Goal: Task Accomplishment & Management: Manage account settings

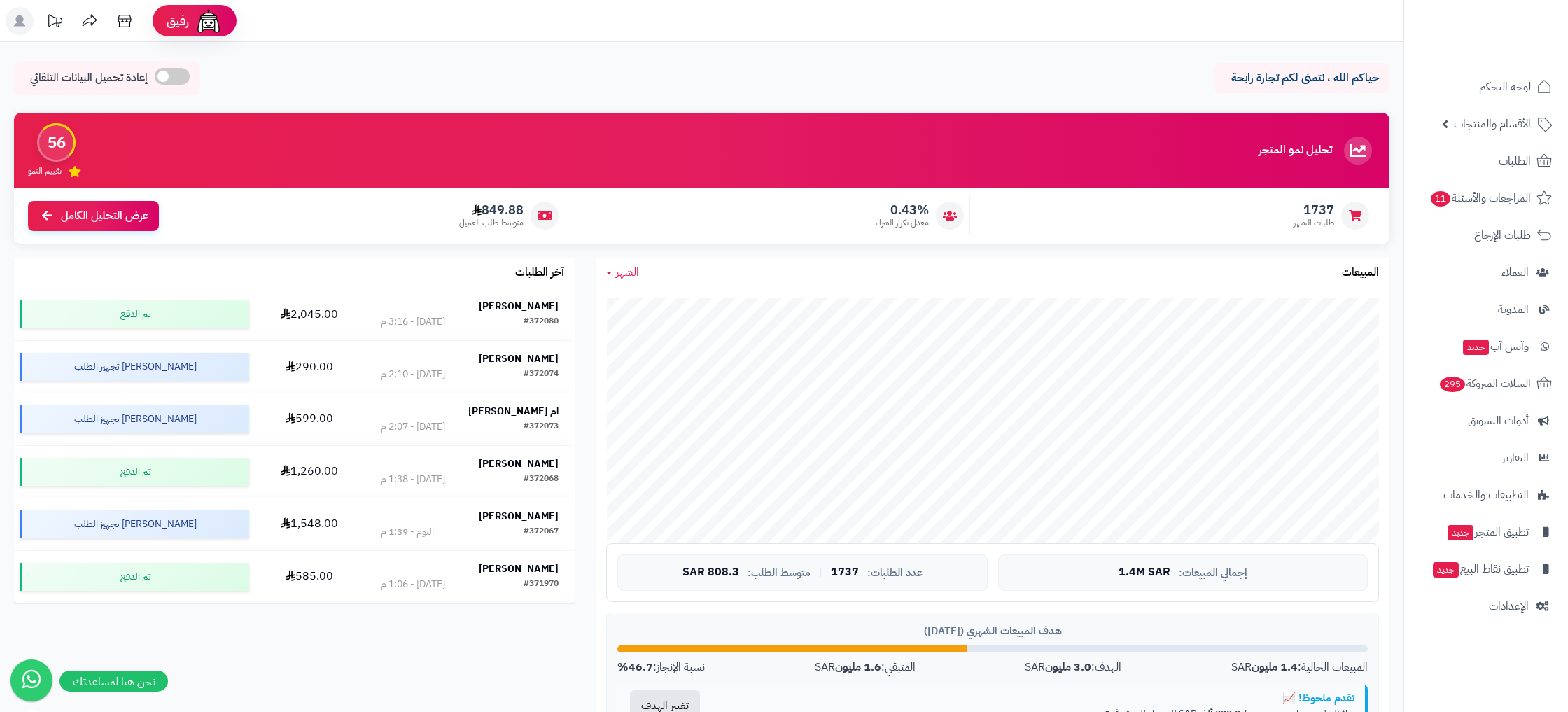
click at [1447, 107] on link "الأقسام والمنتجات" at bounding box center [1486, 124] width 147 height 33
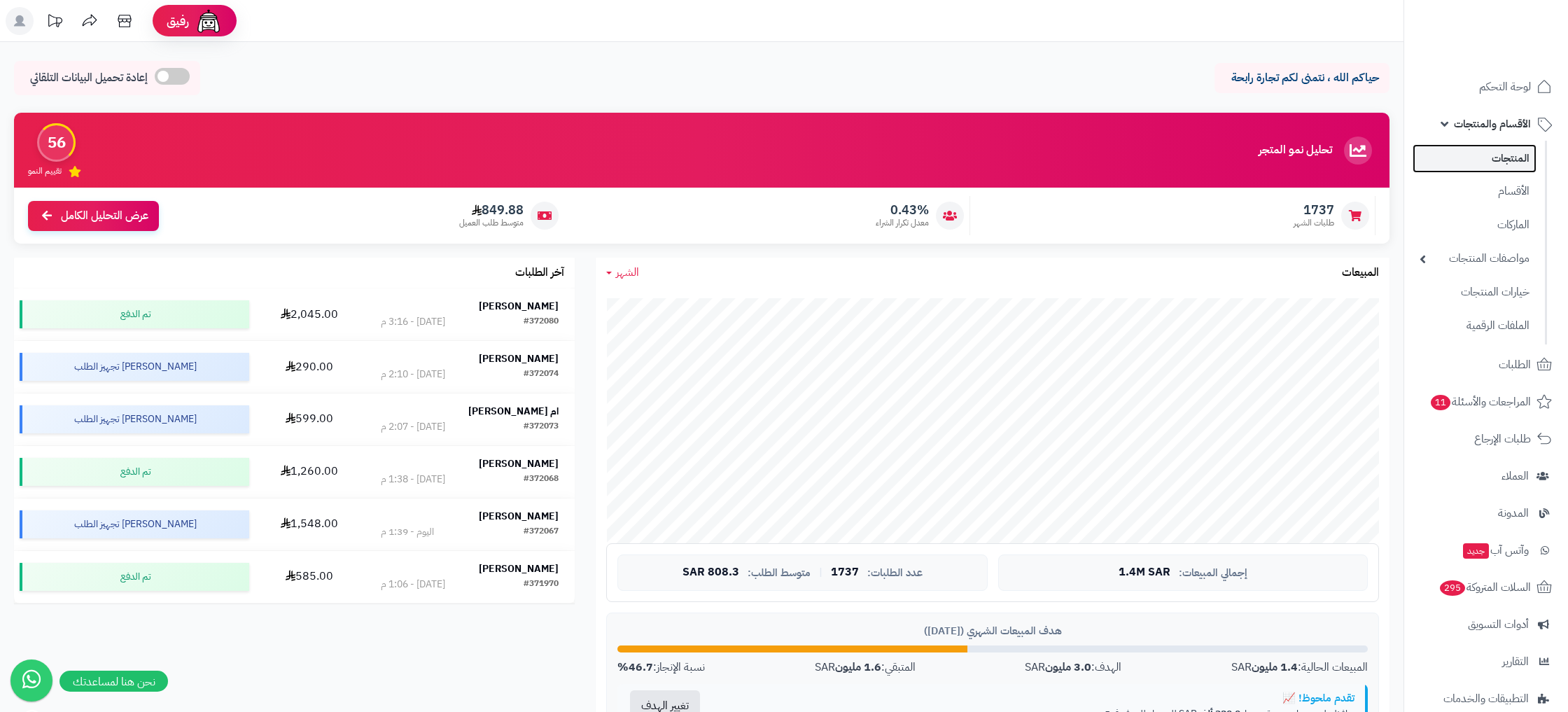
click at [1505, 161] on link "المنتجات" at bounding box center [1474, 158] width 124 height 28
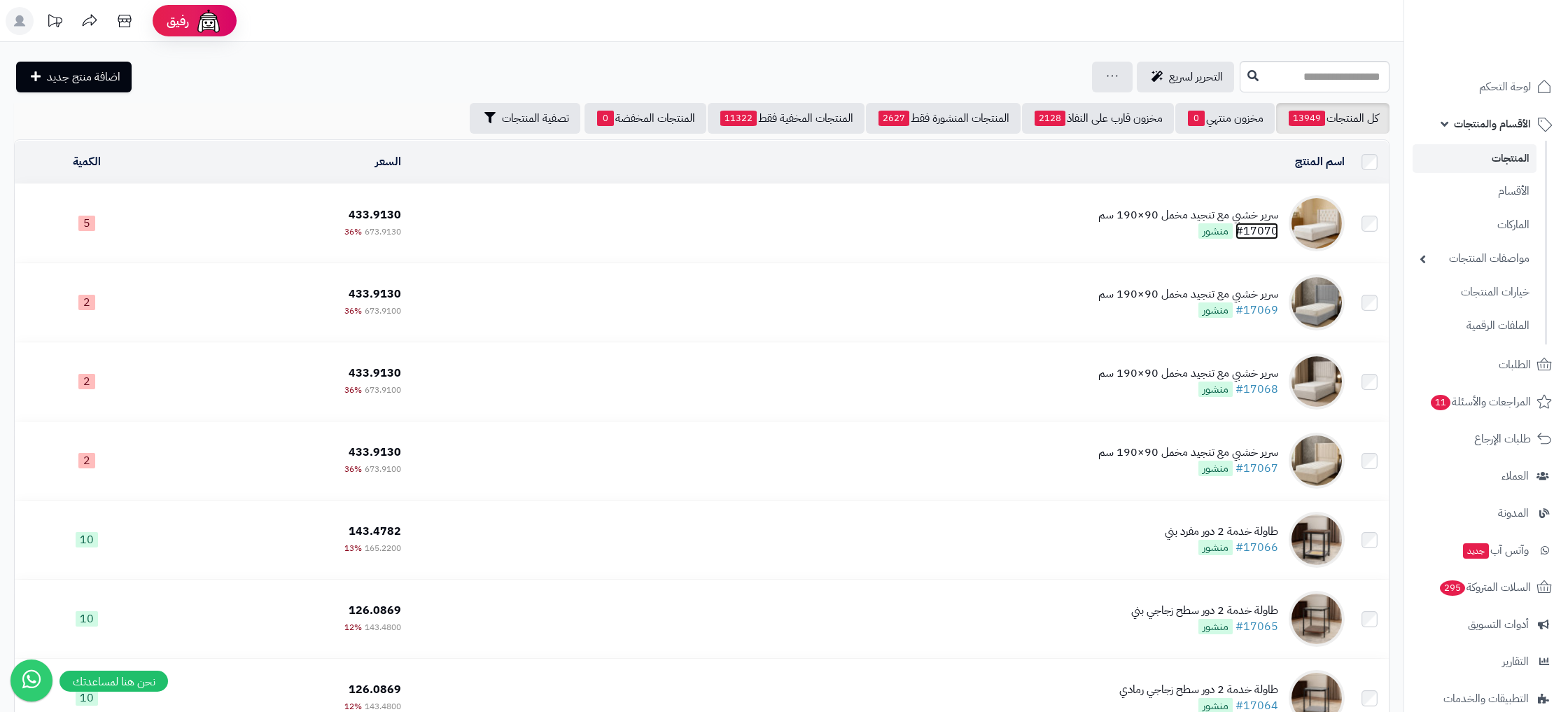
click at [1272, 232] on link "#17070" at bounding box center [1257, 231] width 43 height 17
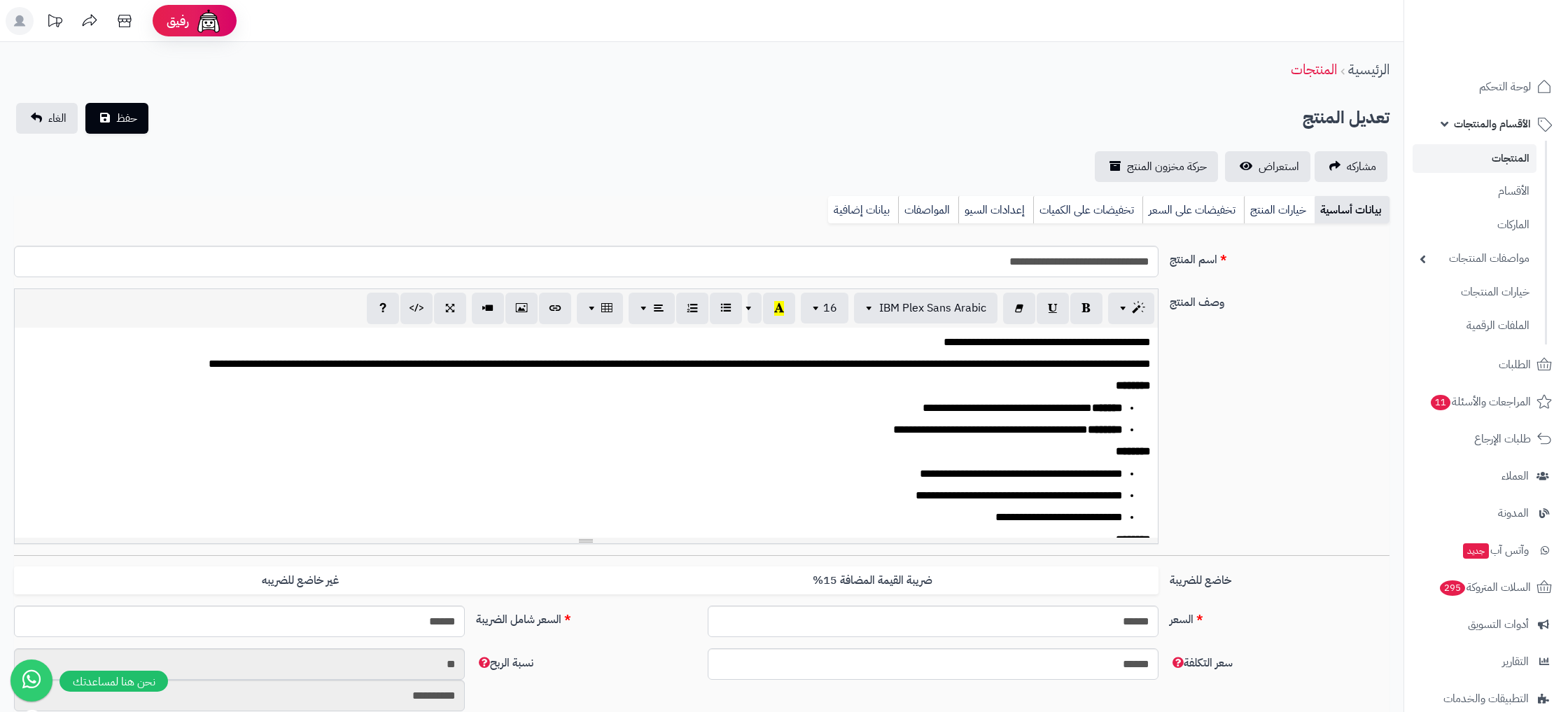
scroll to position [116, 0]
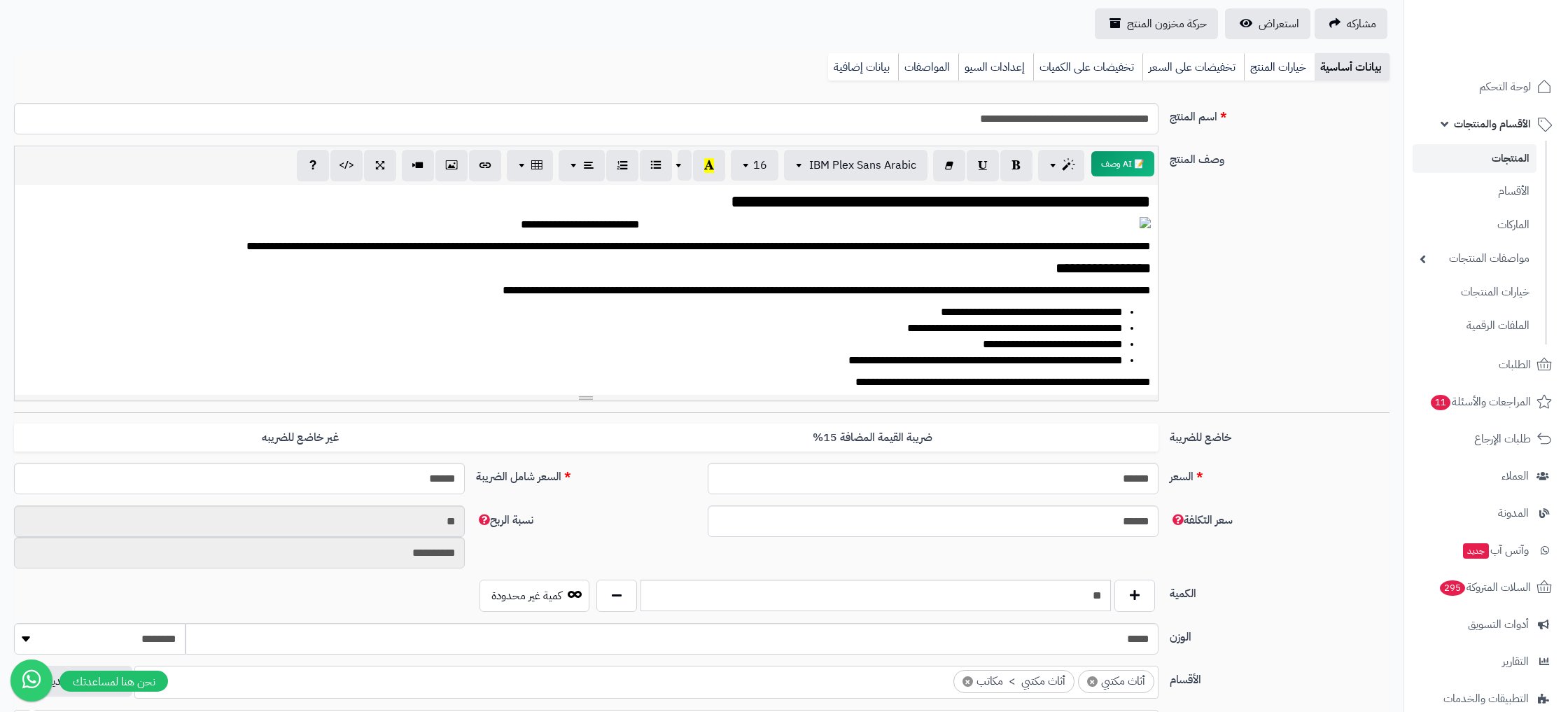
scroll to position [154, 0]
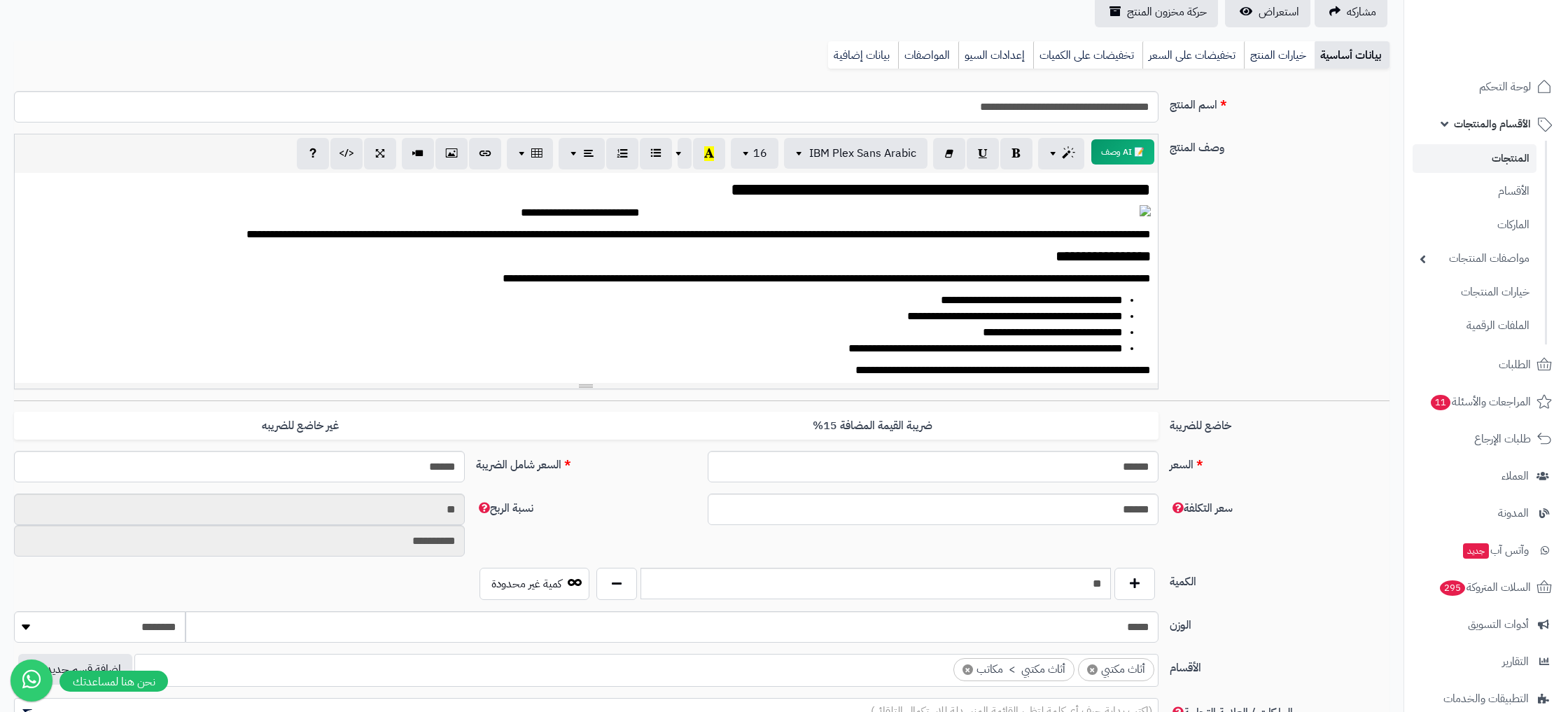
scroll to position [733, 0]
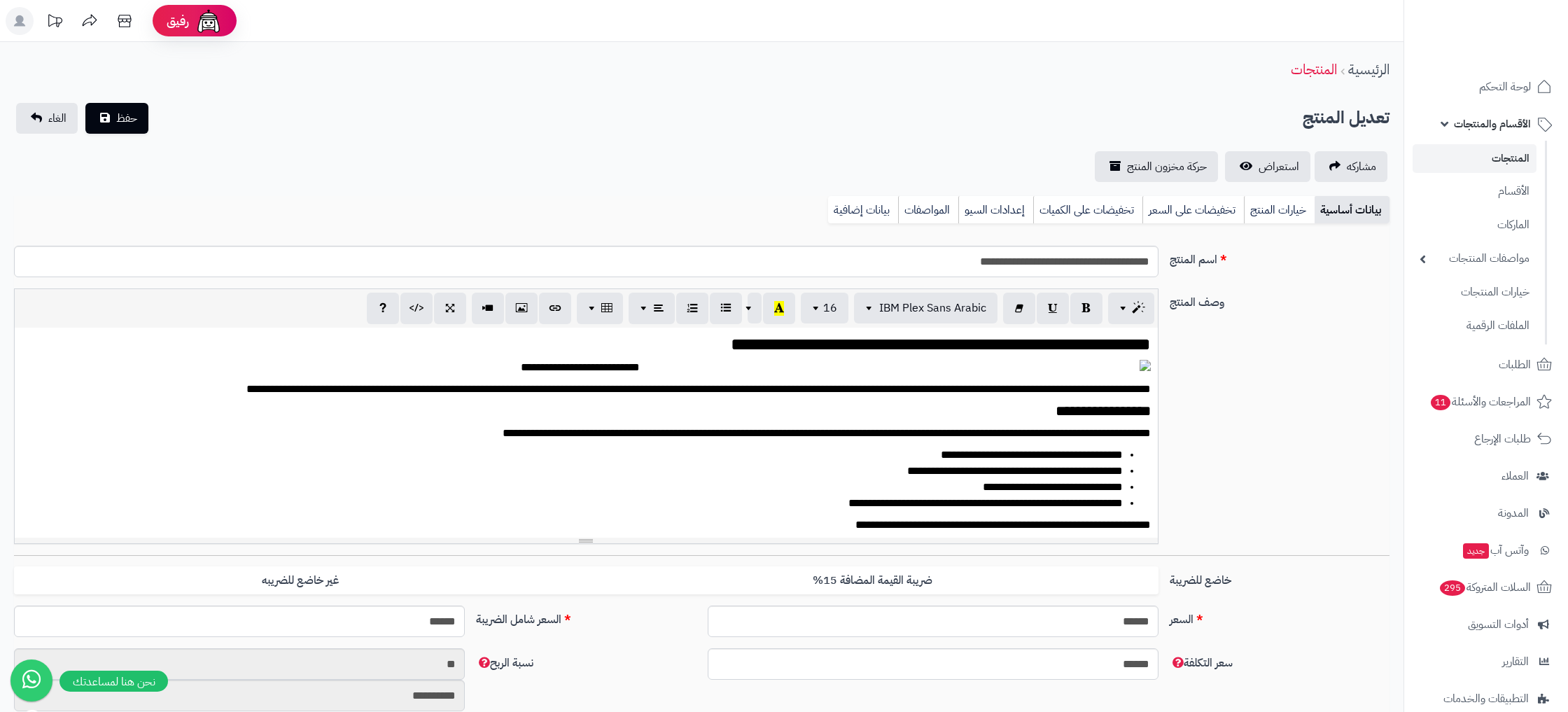
scroll to position [727, 0]
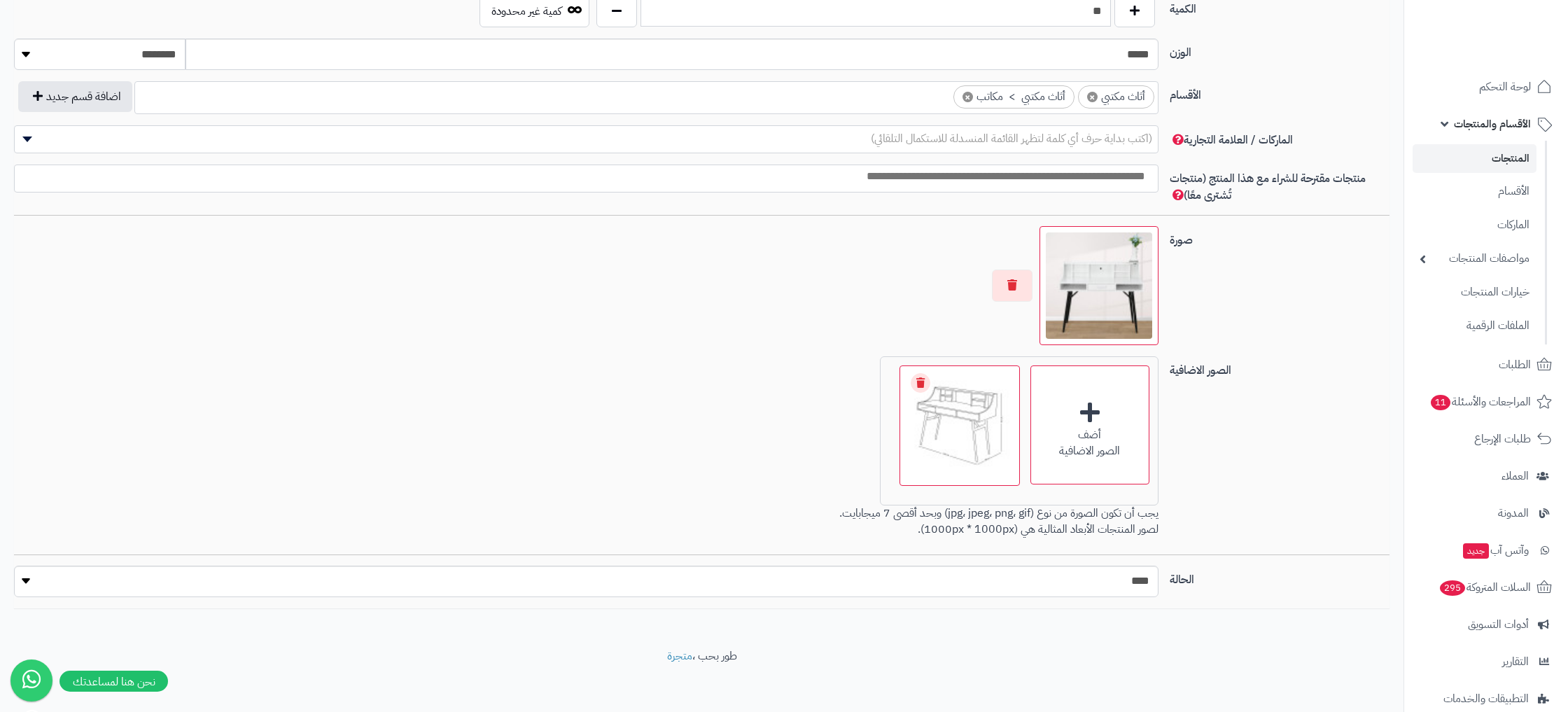
click at [1480, 166] on link "المنتجات" at bounding box center [1474, 158] width 124 height 28
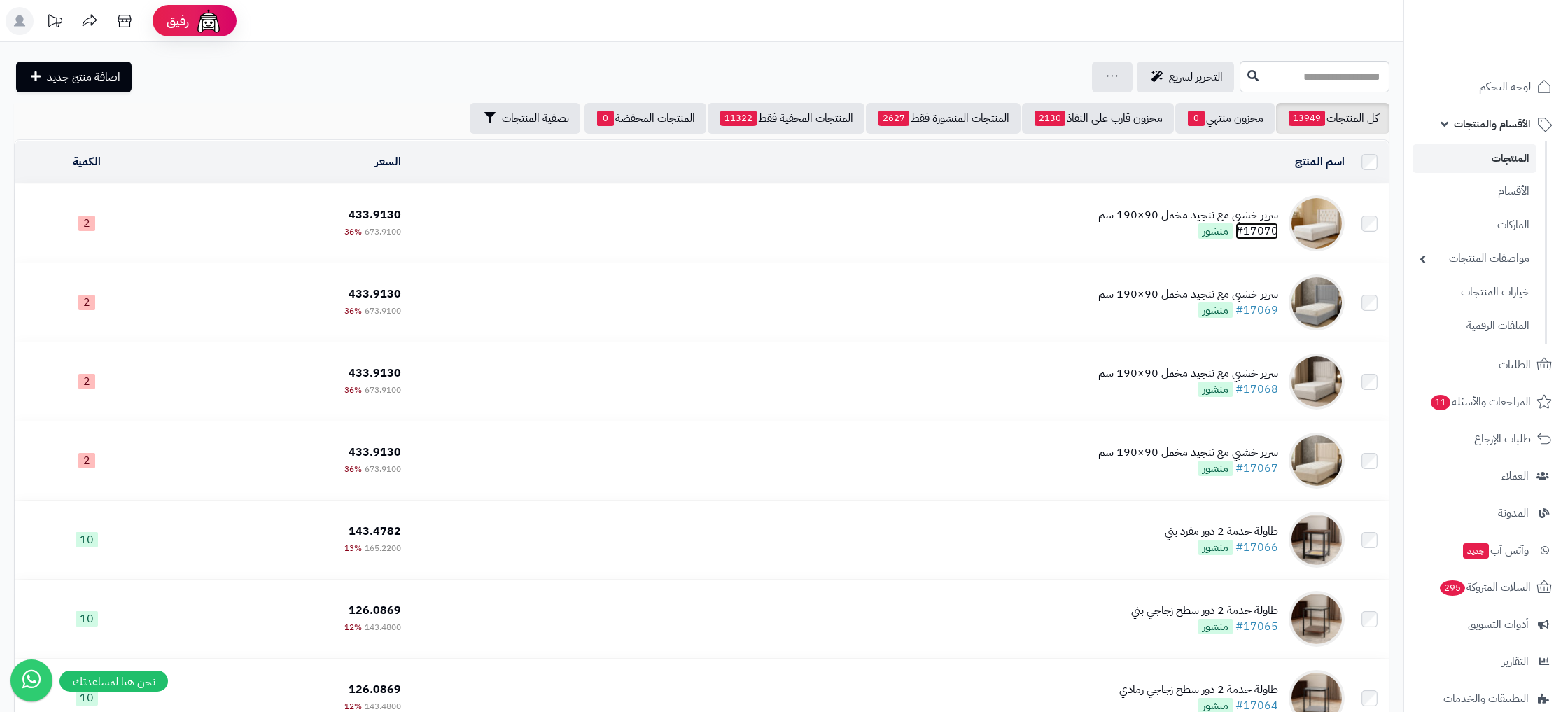
click at [1249, 234] on link "#17070" at bounding box center [1257, 231] width 43 height 17
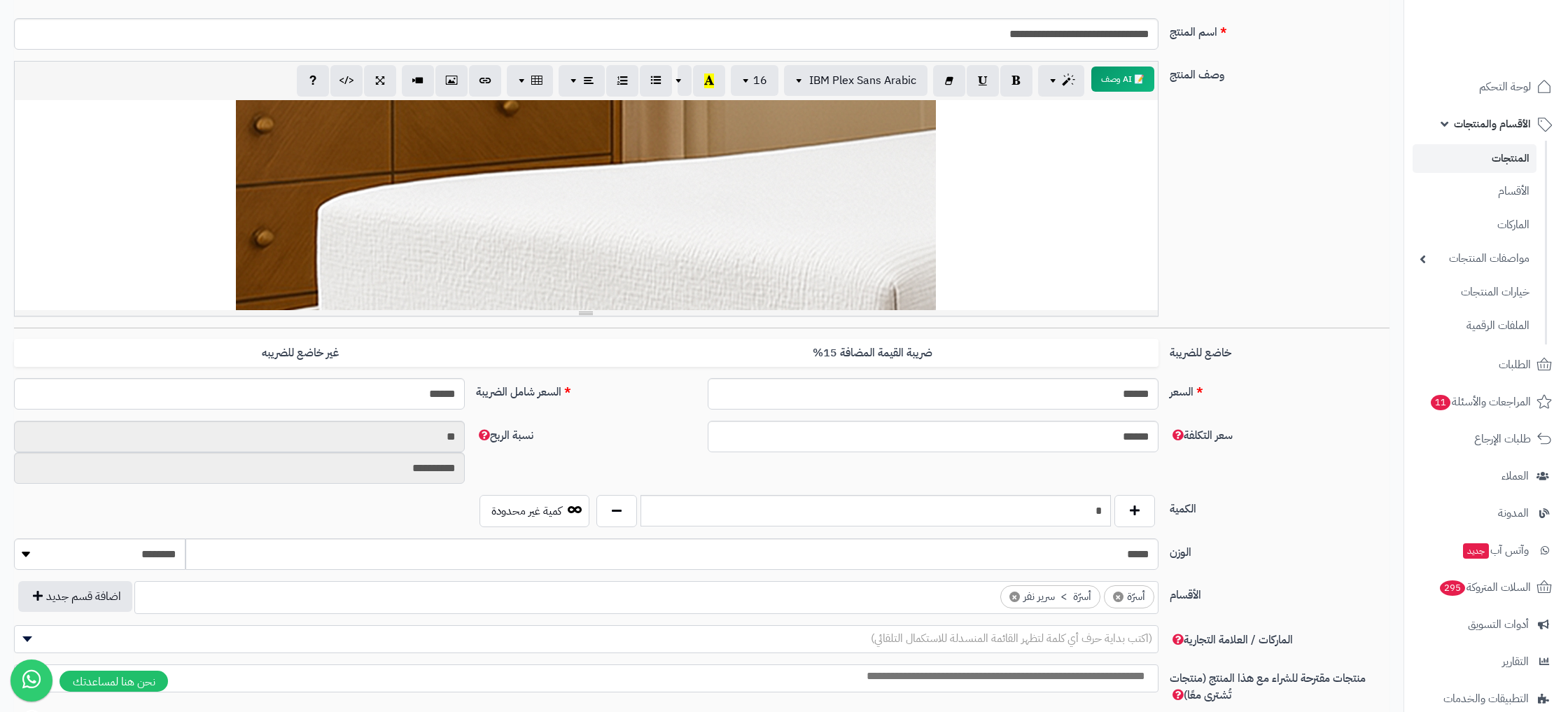
scroll to position [1593, 0]
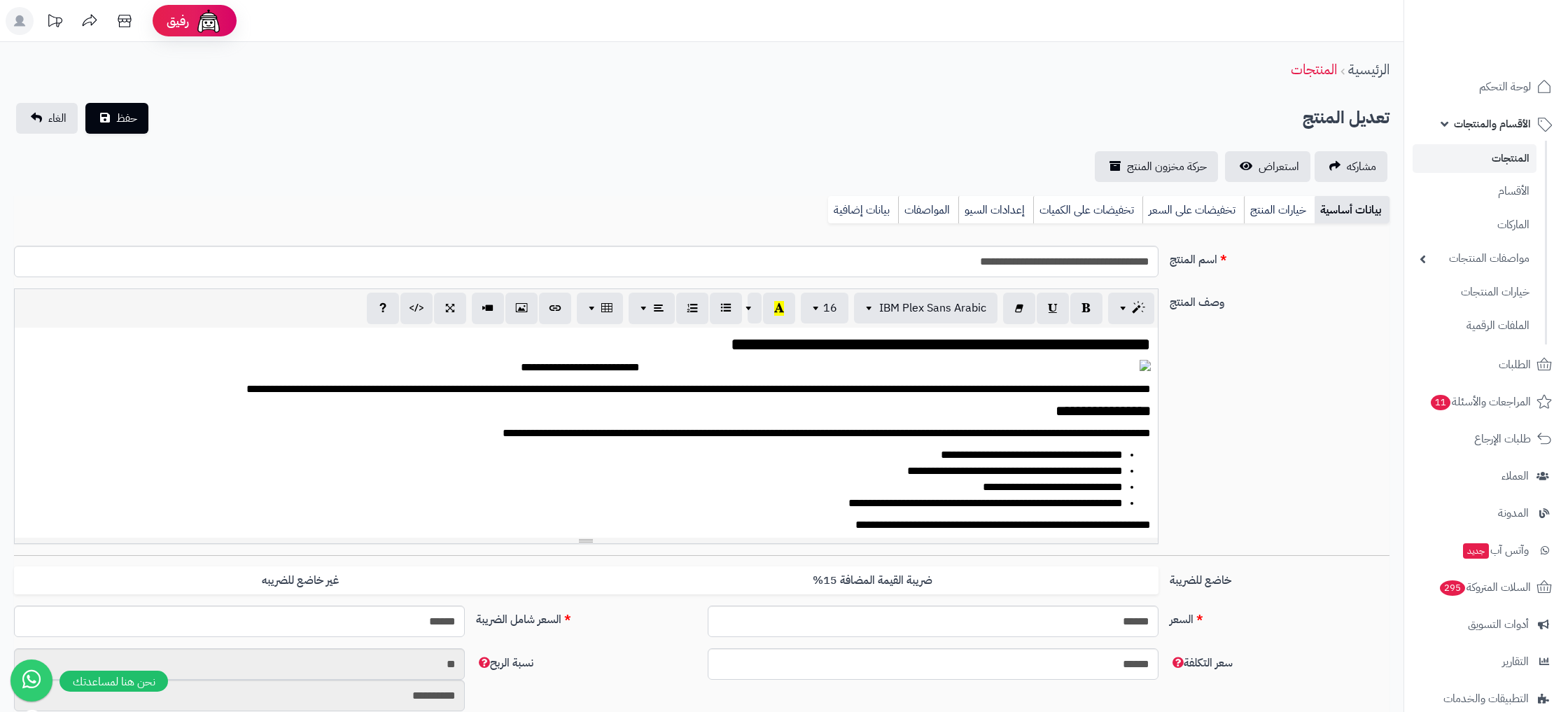
select select "*"
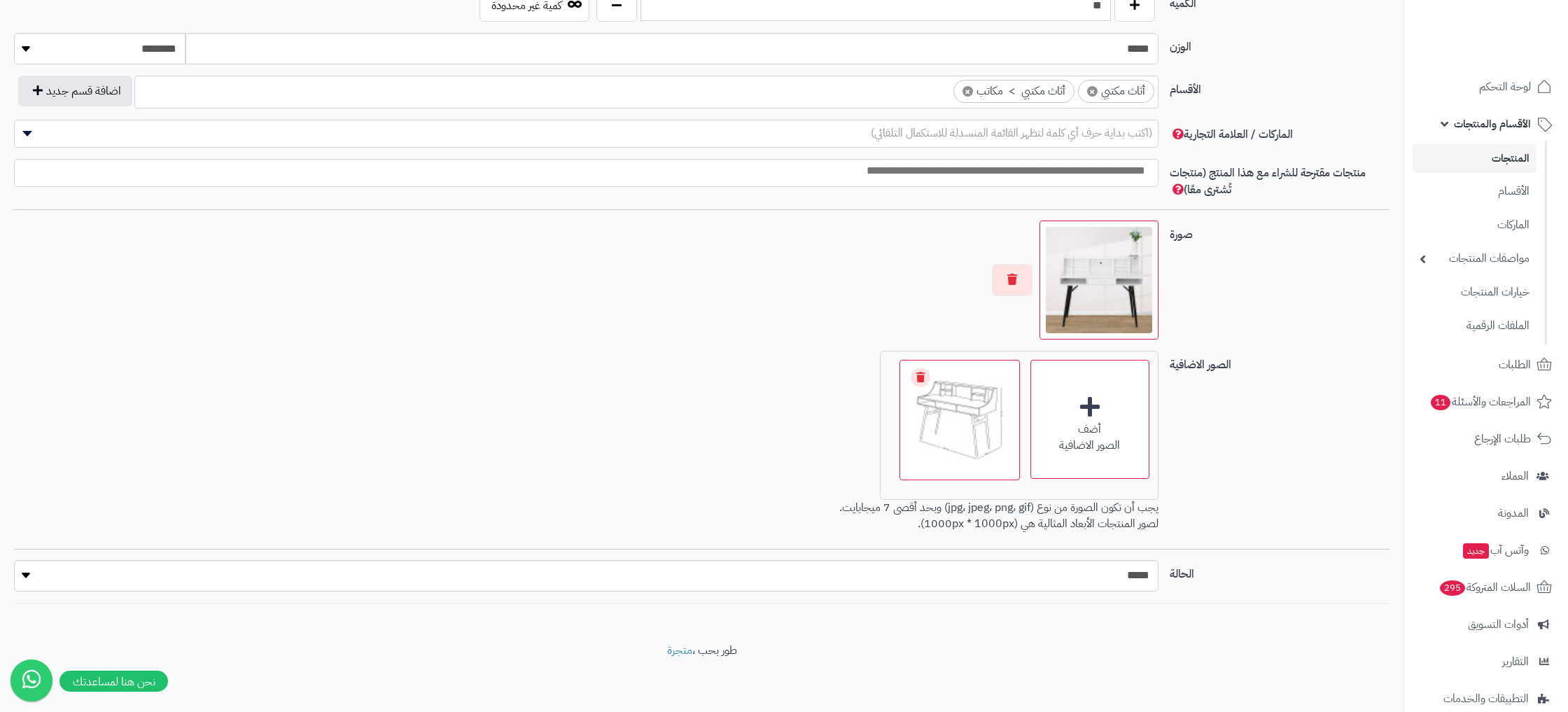
scroll to position [733, 0]
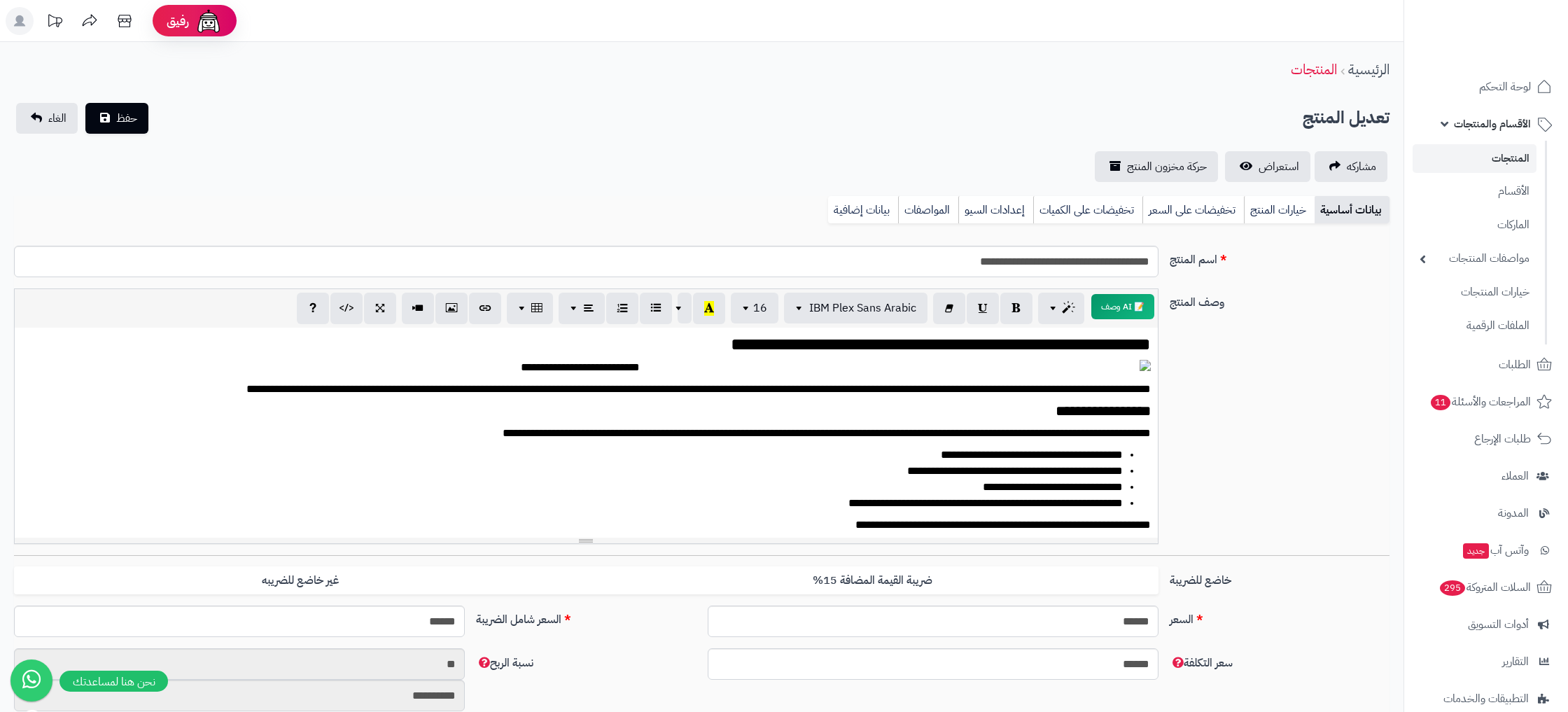
click at [1503, 169] on link "المنتجات" at bounding box center [1474, 158] width 124 height 28
